Goal: Use online tool/utility: Utilize a website feature to perform a specific function

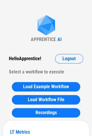
scroll to position [3, 0]
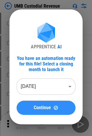
click at [40, 109] on span "Continue" at bounding box center [42, 107] width 17 height 5
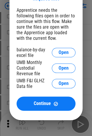
scroll to position [26, 0]
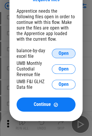
click at [61, 53] on span "Open" at bounding box center [63, 53] width 10 height 5
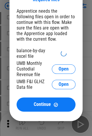
scroll to position [21, 0]
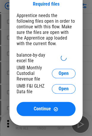
click at [5, 35] on div "Required files Apprentice needs the following files open in order to continue w…" at bounding box center [46, 57] width 92 height 156
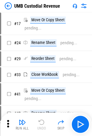
click at [6, 7] on img at bounding box center [8, 5] width 7 height 7
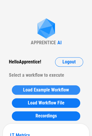
click at [45, 94] on button "Load Example Workflow" at bounding box center [46, 89] width 68 height 9
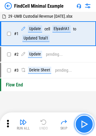
click at [89, 120] on button "button" at bounding box center [84, 124] width 19 height 19
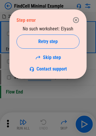
click at [30, 27] on div "No such worksheet: Elyash Retry step Skip step Contact support" at bounding box center [48, 49] width 63 height 46
click at [64, 29] on div "No such worksheet: Elyash Retry step Skip step Contact support" at bounding box center [48, 49] width 63 height 46
click at [77, 18] on icon "button" at bounding box center [76, 20] width 7 height 7
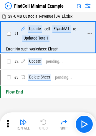
click at [35, 29] on div "Update" at bounding box center [35, 28] width 14 height 7
click at [62, 30] on div "Elyash!A1" at bounding box center [61, 28] width 18 height 7
drag, startPoint x: 22, startPoint y: 38, endPoint x: 50, endPoint y: 40, distance: 28.4
click at [50, 40] on div "Update cell Elyash!A1 to Updated Total1" at bounding box center [52, 33] width 63 height 17
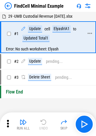
click at [68, 41] on div "Update cell Elyash!A1 to Updated Total1" at bounding box center [52, 33] width 63 height 17
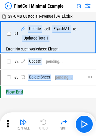
drag, startPoint x: 58, startPoint y: 97, endPoint x: 47, endPoint y: 78, distance: 22.2
click at [47, 78] on div "29 -UMB Custodial Revenue [DATE].xlsx # 1 Update cell Elyash!A1 to Updated Tota…" at bounding box center [48, 69] width 96 height 115
click at [49, 88] on div "Flow End" at bounding box center [48, 92] width 96 height 13
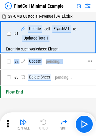
drag, startPoint x: 14, startPoint y: 62, endPoint x: 68, endPoint y: 62, distance: 53.7
click at [68, 62] on div "# 2 Update pending..." at bounding box center [45, 61] width 88 height 14
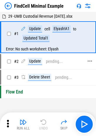
click at [68, 62] on div "Update pending..." at bounding box center [52, 61] width 63 height 7
drag, startPoint x: 28, startPoint y: 61, endPoint x: 36, endPoint y: 61, distance: 8.0
click at [36, 61] on div "Update" at bounding box center [35, 61] width 14 height 7
click at [43, 62] on div "Update pending..." at bounding box center [42, 61] width 42 height 7
click at [47, 64] on div "Update pending..." at bounding box center [42, 61] width 42 height 7
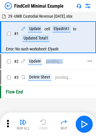
drag, startPoint x: 46, startPoint y: 62, endPoint x: 69, endPoint y: 61, distance: 23.0
click at [69, 61] on div "Update pending..." at bounding box center [52, 61] width 63 height 7
drag, startPoint x: 22, startPoint y: 59, endPoint x: 58, endPoint y: 59, distance: 35.4
click at [58, 59] on div "Update pending..." at bounding box center [42, 61] width 42 height 7
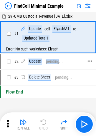
click at [58, 59] on div "pending..." at bounding box center [54, 61] width 17 height 4
click at [49, 63] on div "pending..." at bounding box center [54, 61] width 17 height 4
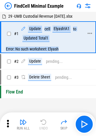
drag, startPoint x: 15, startPoint y: 25, endPoint x: 56, endPoint y: 43, distance: 44.4
click at [56, 43] on div "# 1 Update cell Elyash!A1 to Updated Total1" at bounding box center [45, 34] width 88 height 24
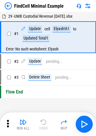
click at [54, 53] on div "29 -UMB Custodial Revenue [DATE].xlsx # 1 Update cell Elyash!A1 to Updated Tota…" at bounding box center [48, 69] width 96 height 115
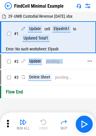
drag, startPoint x: 26, startPoint y: 62, endPoint x: 75, endPoint y: 63, distance: 48.7
click at [75, 63] on div "Update pending..." at bounding box center [52, 61] width 63 height 7
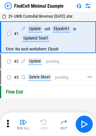
click at [86, 77] on div "# 3 Delete Sheet pending..." at bounding box center [45, 77] width 88 height 14
click at [63, 60] on div "# 2 Update pending..." at bounding box center [45, 61] width 88 height 14
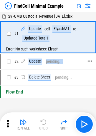
drag, startPoint x: 63, startPoint y: 60, endPoint x: 21, endPoint y: 65, distance: 42.4
click at [21, 65] on div "Update pending..." at bounding box center [52, 61] width 63 height 7
click at [28, 58] on div "Update" at bounding box center [35, 61] width 14 height 7
drag, startPoint x: 66, startPoint y: 62, endPoint x: 10, endPoint y: 55, distance: 56.8
click at [10, 55] on div "# 2 Update pending..." at bounding box center [45, 61] width 88 height 14
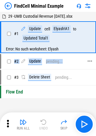
click at [58, 64] on div "Update pending..." at bounding box center [42, 61] width 42 height 7
drag, startPoint x: 25, startPoint y: 61, endPoint x: 68, endPoint y: 65, distance: 43.8
click at [68, 65] on div "# 2 Update pending..." at bounding box center [45, 61] width 88 height 14
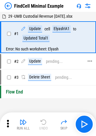
click at [68, 65] on div "# 2 Update pending..." at bounding box center [45, 61] width 88 height 14
